Goal: Check status: Check status

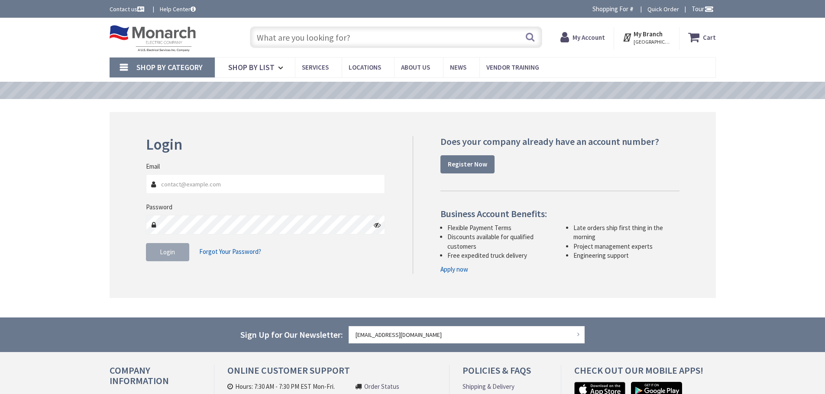
type input "[STREET_ADDRESS]"
type input "[EMAIL_ADDRESS][DOMAIN_NAME]"
click at [181, 255] on button "Login" at bounding box center [167, 252] width 43 height 18
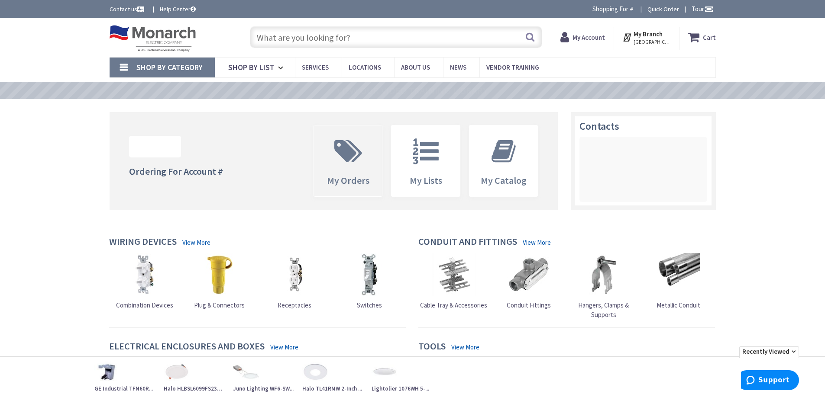
click at [358, 158] on icon at bounding box center [348, 152] width 36 height 26
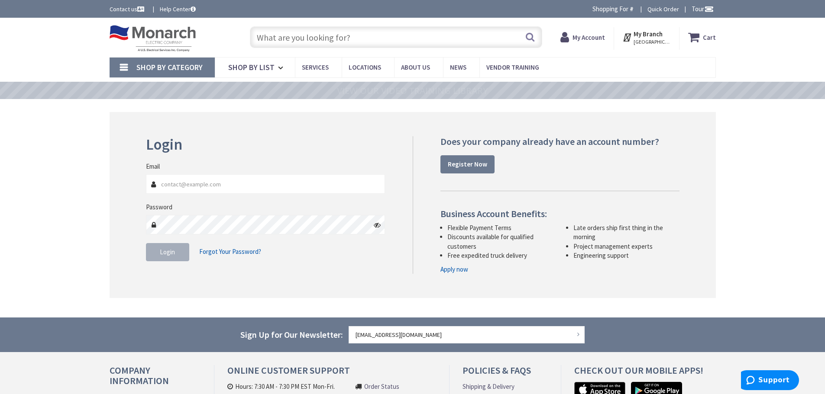
type input "[EMAIL_ADDRESS][DOMAIN_NAME]"
click at [169, 258] on button "Login" at bounding box center [167, 252] width 43 height 18
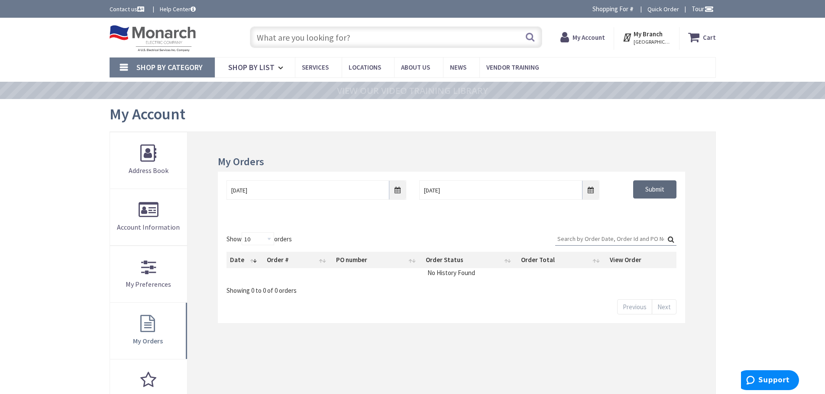
click at [666, 190] on input "Submit" at bounding box center [654, 190] width 43 height 18
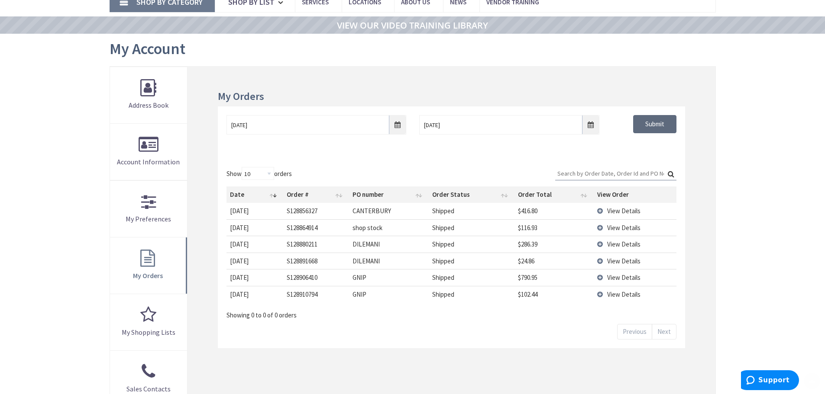
scroll to position [87, 0]
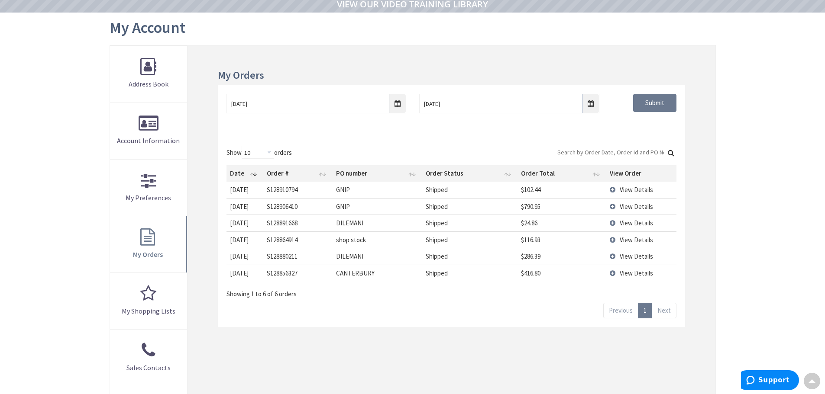
click at [611, 191] on td "View Details" at bounding box center [641, 190] width 70 height 16
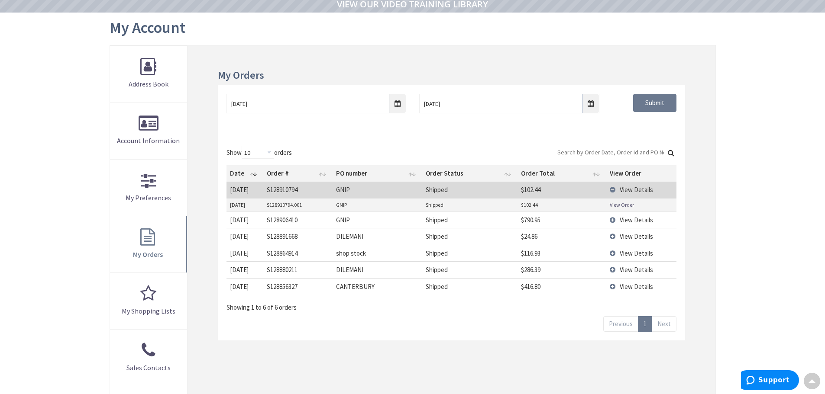
click at [620, 206] on link "View Order" at bounding box center [622, 204] width 24 height 7
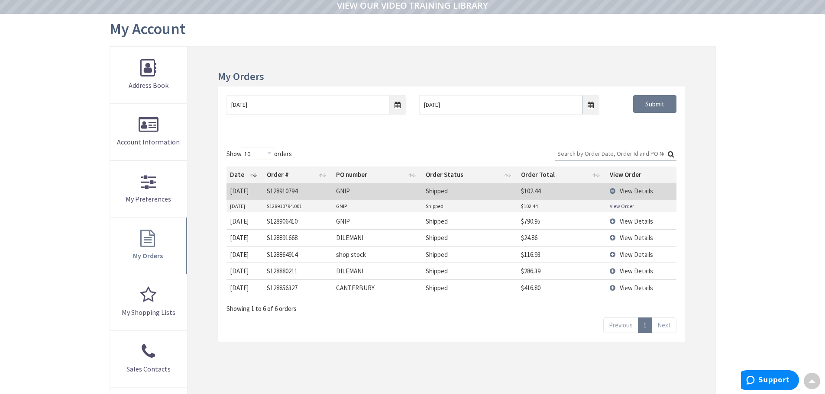
scroll to position [88, 0]
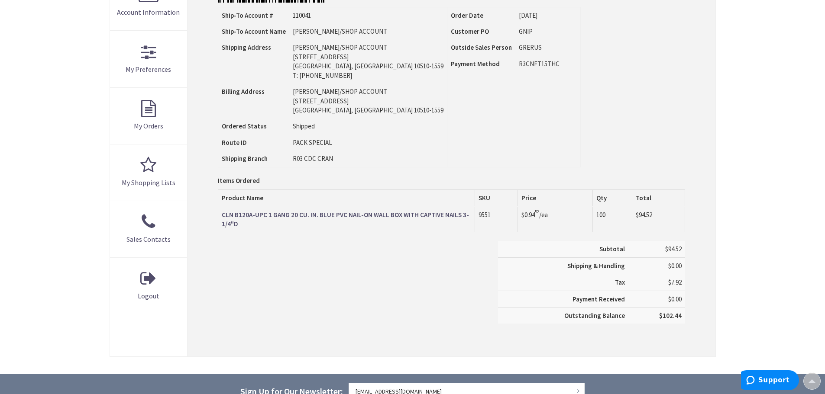
scroll to position [218, 0]
